Goal: Task Accomplishment & Management: Manage account settings

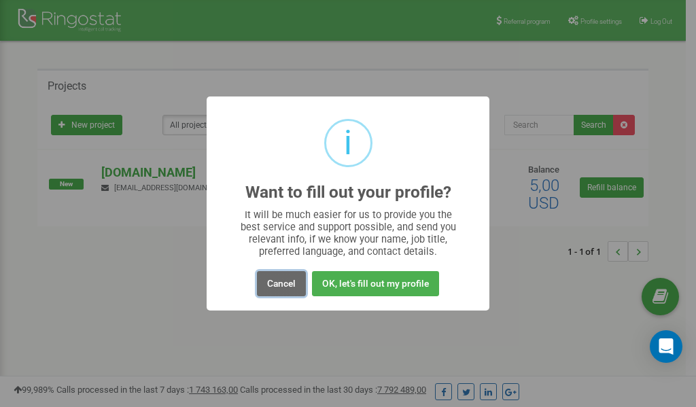
click at [278, 284] on button "Cancel" at bounding box center [281, 283] width 49 height 25
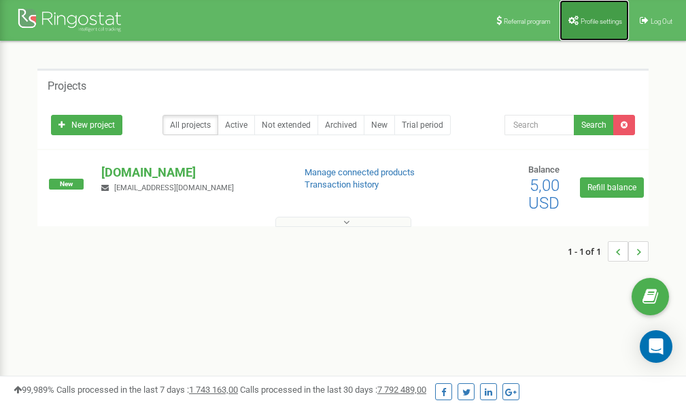
click at [594, 20] on span "Profile settings" at bounding box center [601, 21] width 41 height 7
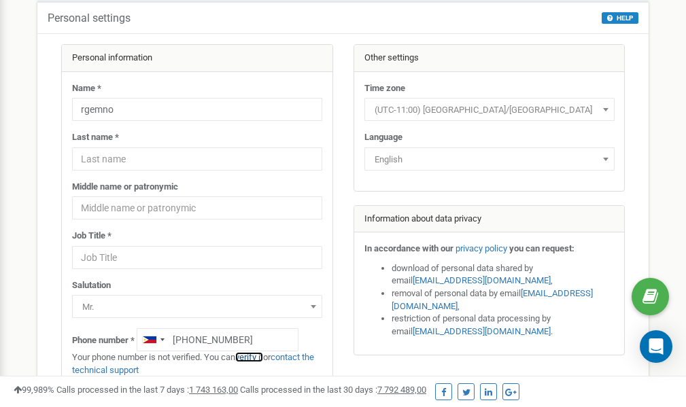
click at [262, 357] on link "verify it" at bounding box center [249, 357] width 28 height 10
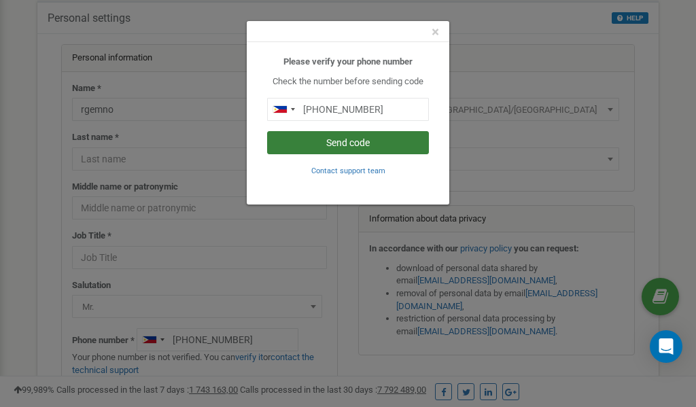
click at [348, 141] on button "Send code" at bounding box center [348, 142] width 162 height 23
